Goal: Navigation & Orientation: Find specific page/section

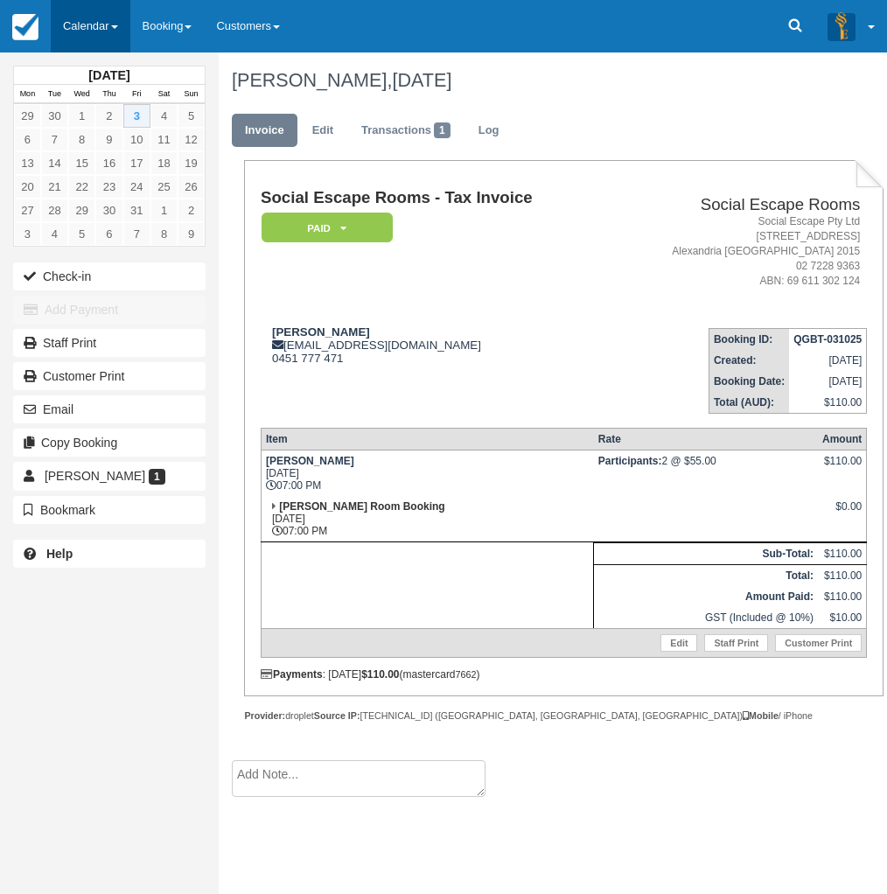
click at [86, 8] on link "Calendar" at bounding box center [91, 26] width 80 height 52
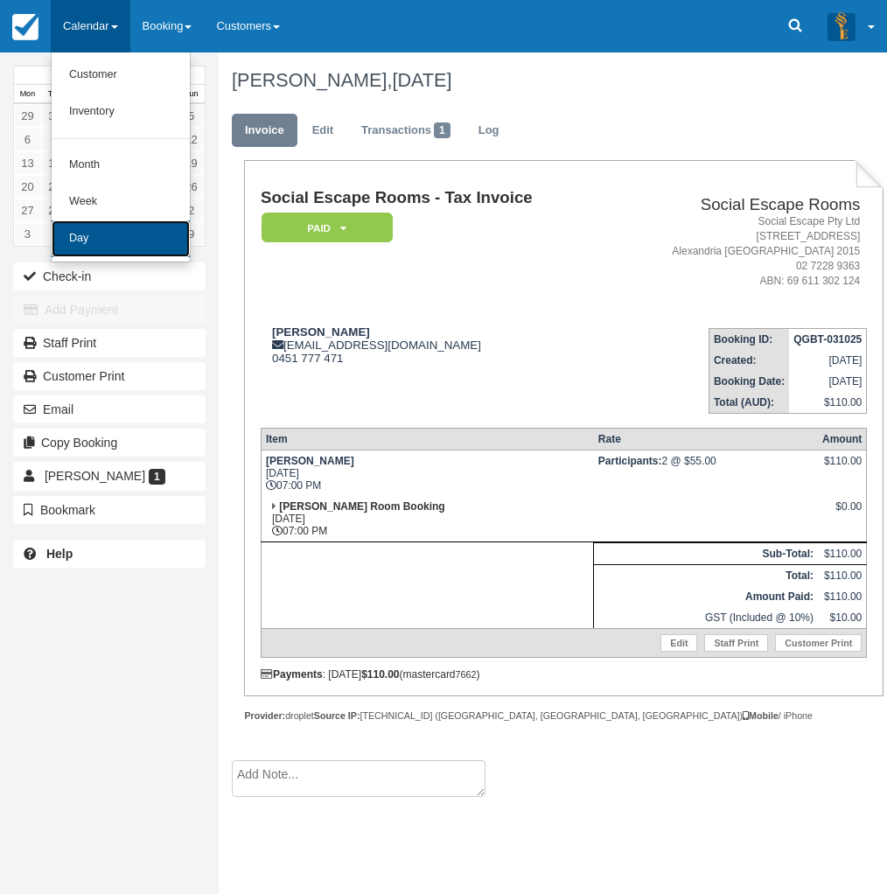
click at [121, 244] on link "Day" at bounding box center [121, 238] width 138 height 37
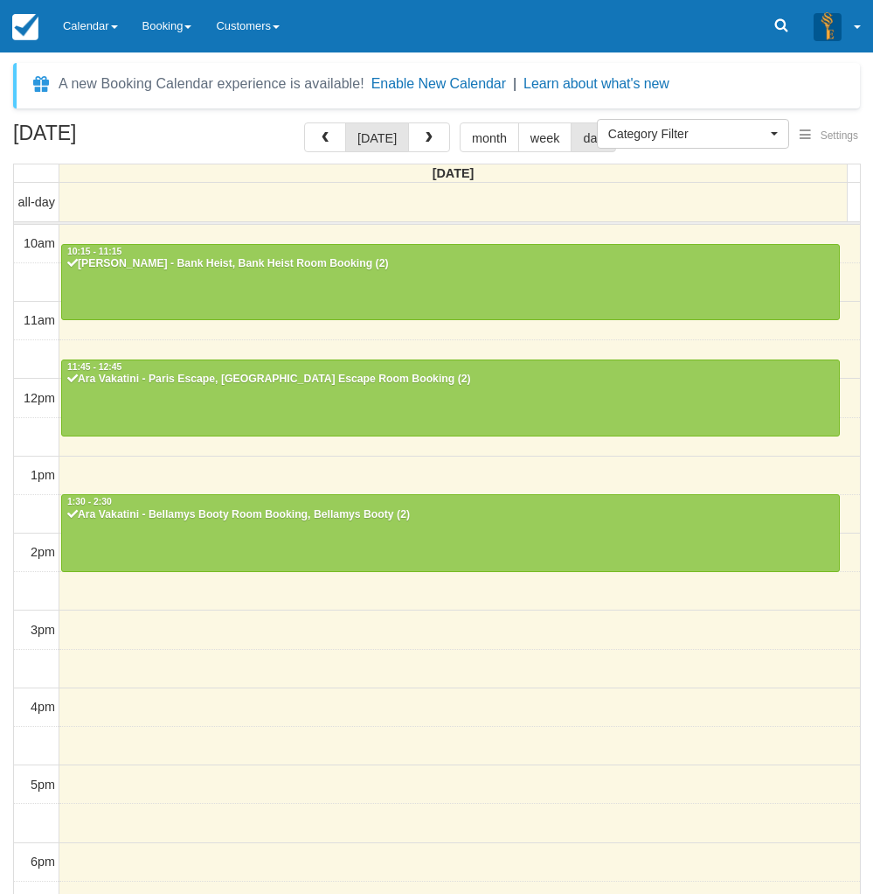
select select
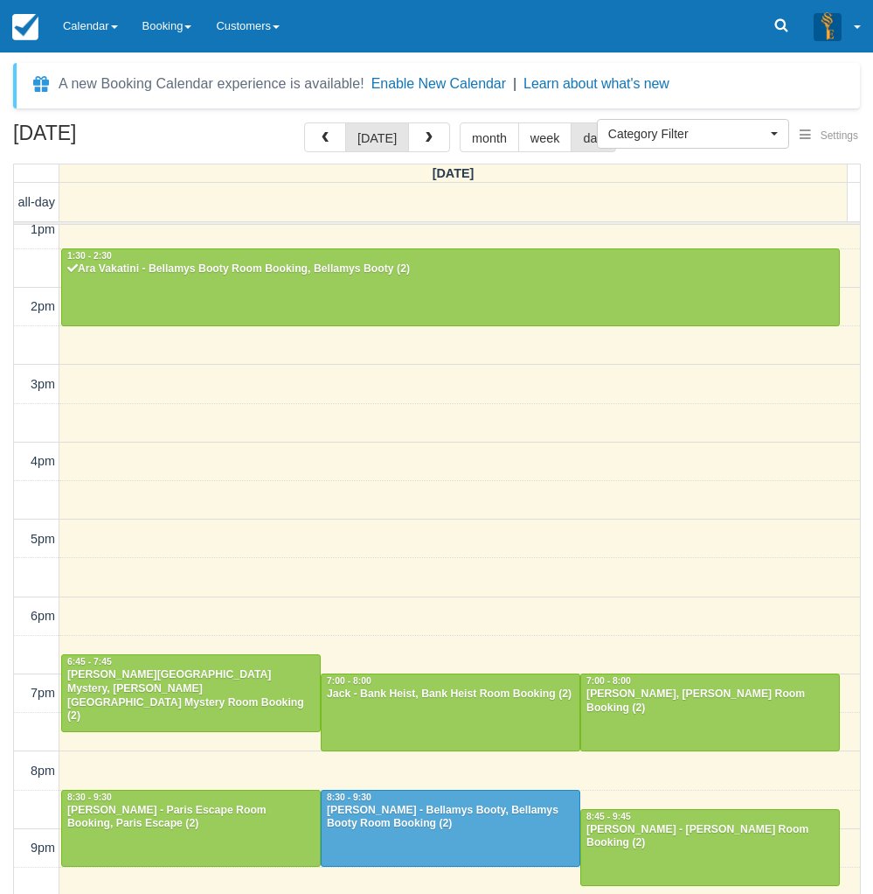
click at [3, 693] on div "[DATE] [DATE] month week day [DATE] all-day 10am 11am 12pm 1pm 2pm 3pm 4pm 5pm …" at bounding box center [436, 533] width 873 height 823
click at [83, 17] on link "Calendar" at bounding box center [91, 26] width 80 height 52
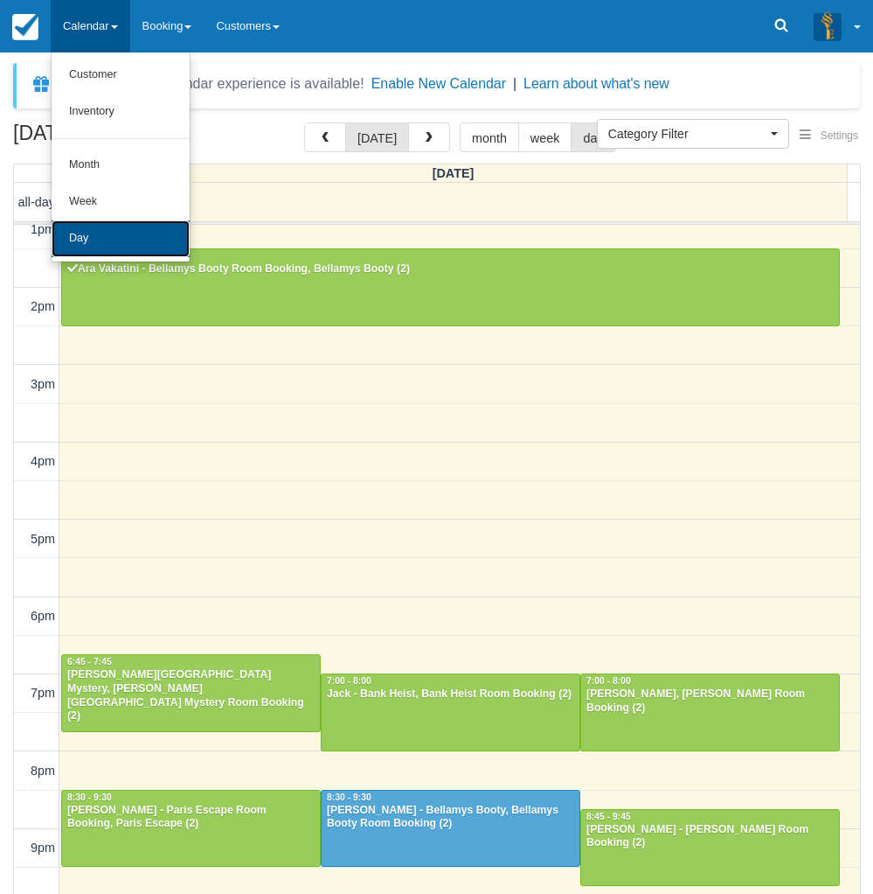
click at [106, 233] on link "Day" at bounding box center [121, 238] width 138 height 37
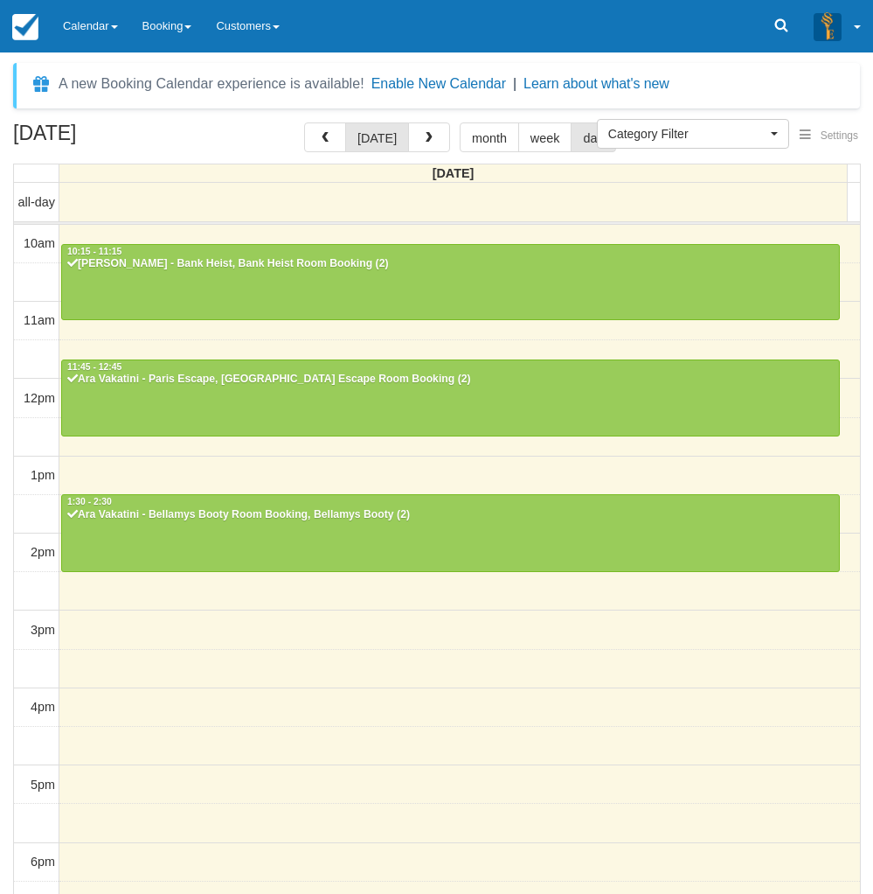
select select
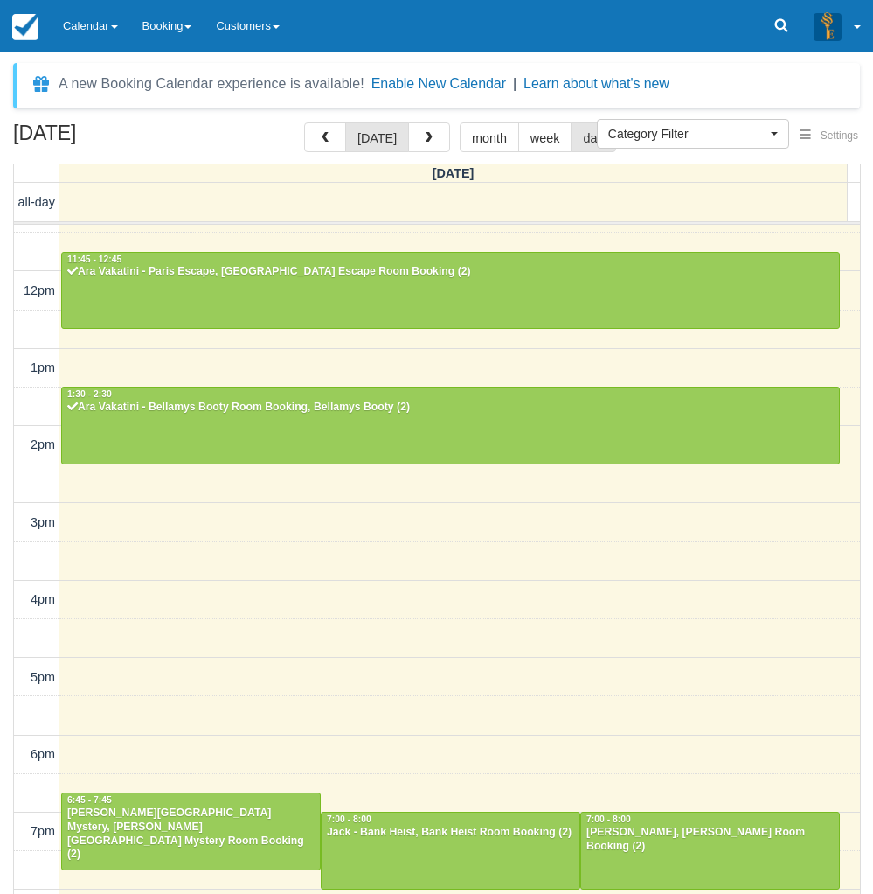
scroll to position [245, 0]
